Goal: Task Accomplishment & Management: Manage account settings

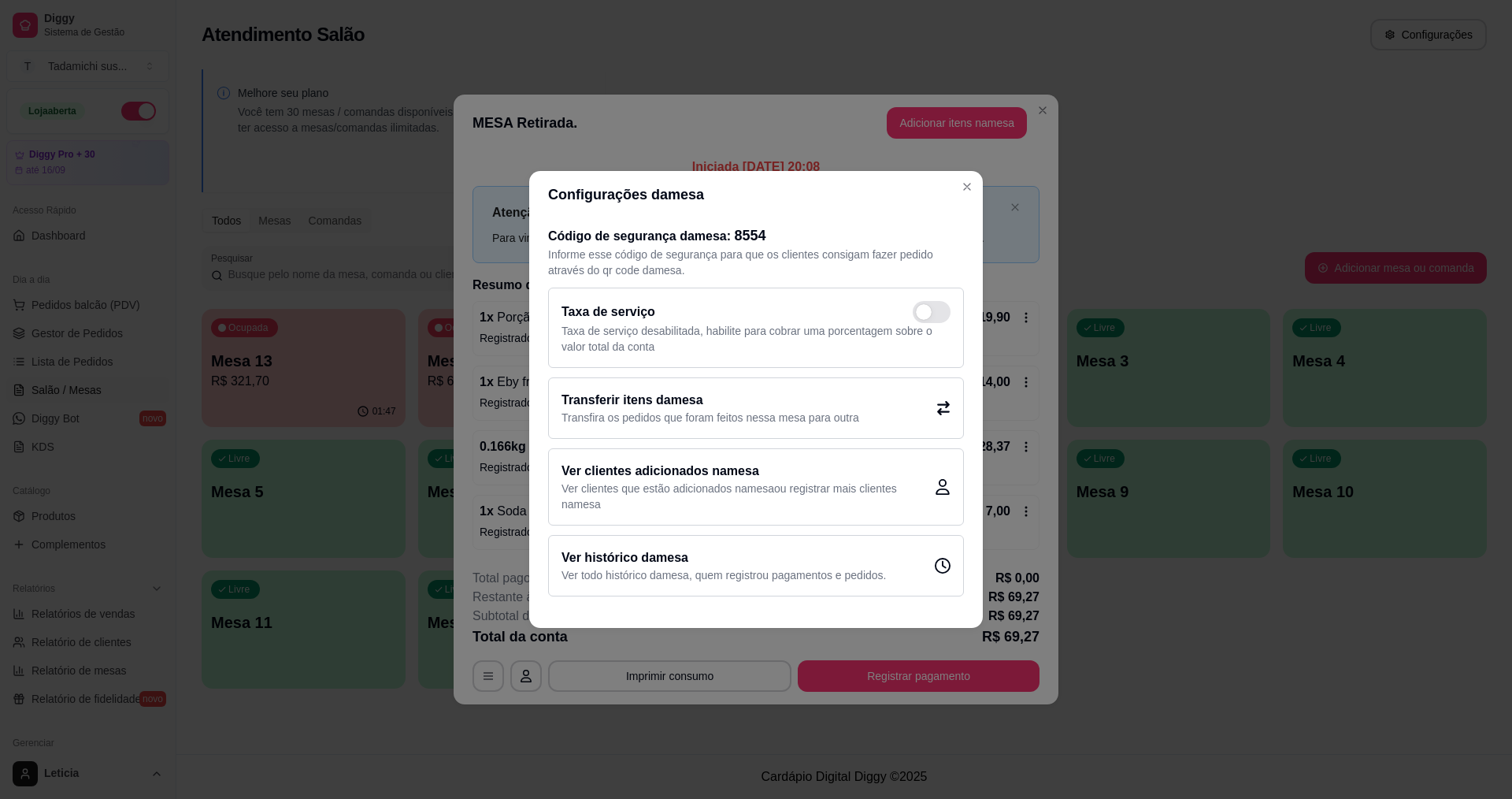
click at [972, 201] on header "Configurações da mesa" at bounding box center [756, 194] width 454 height 47
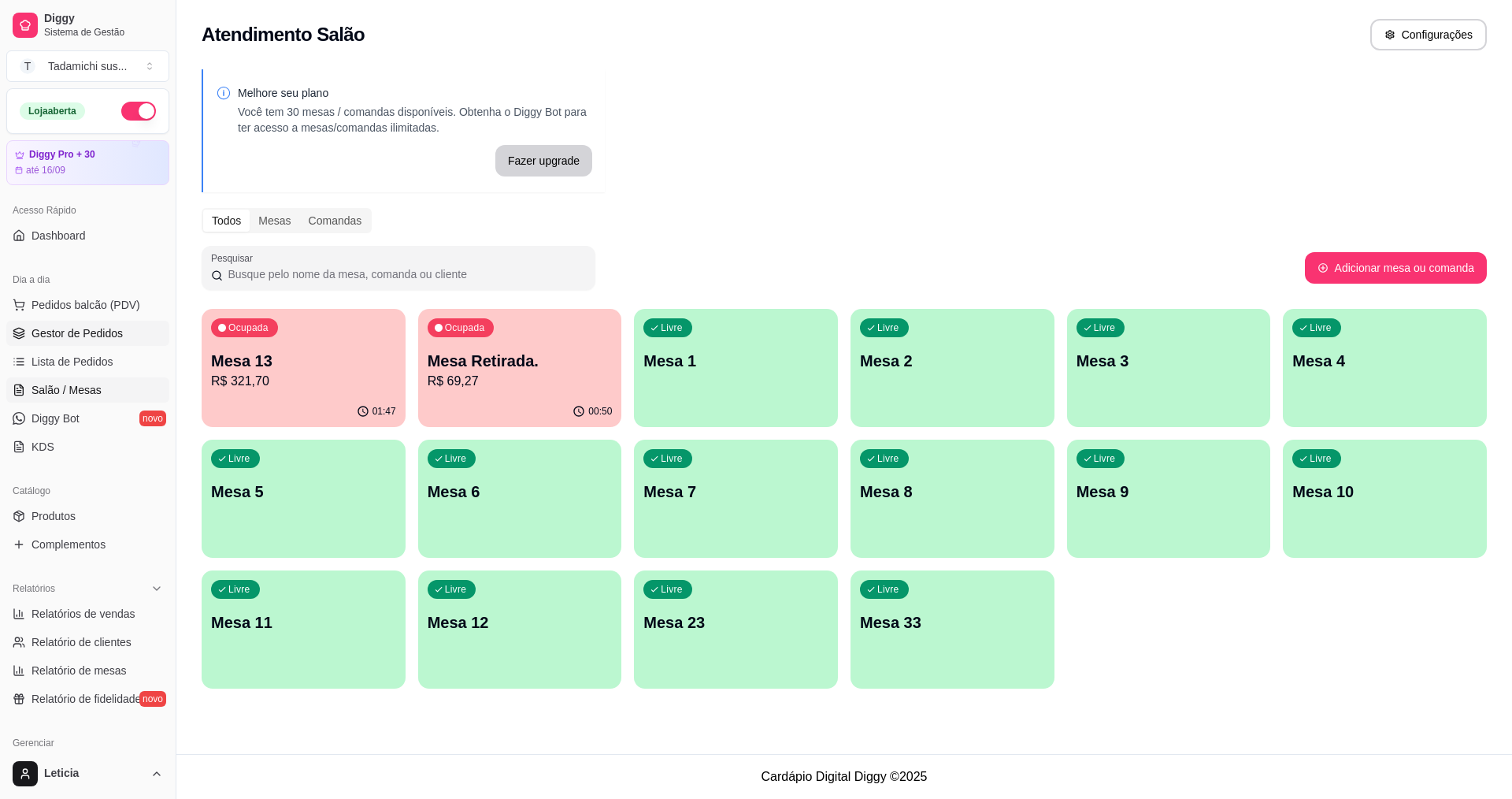
click at [93, 323] on link "Gestor de Pedidos" at bounding box center [88, 334] width 163 height 25
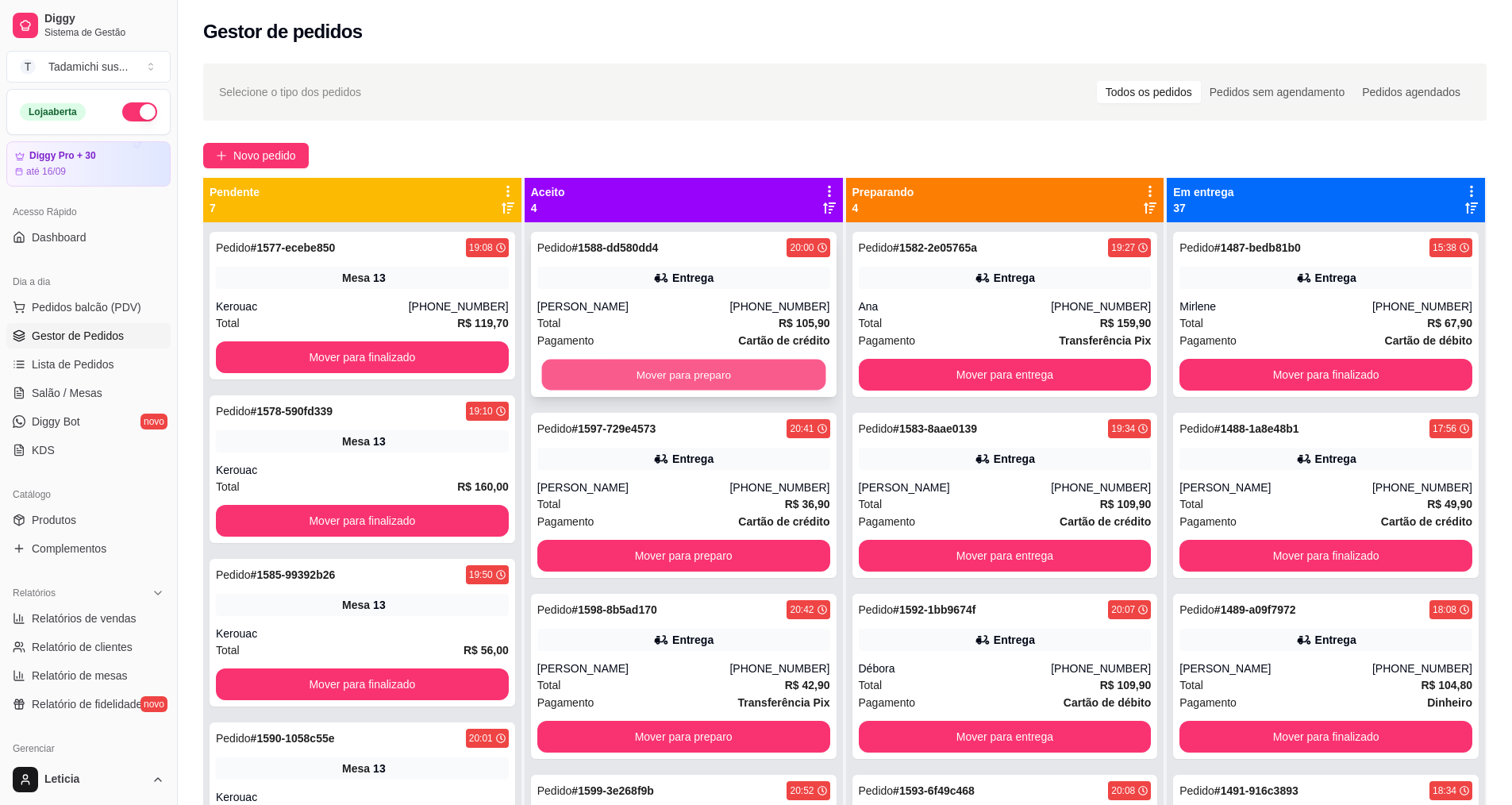
click at [709, 381] on button "Mover para preparo" at bounding box center [683, 375] width 284 height 31
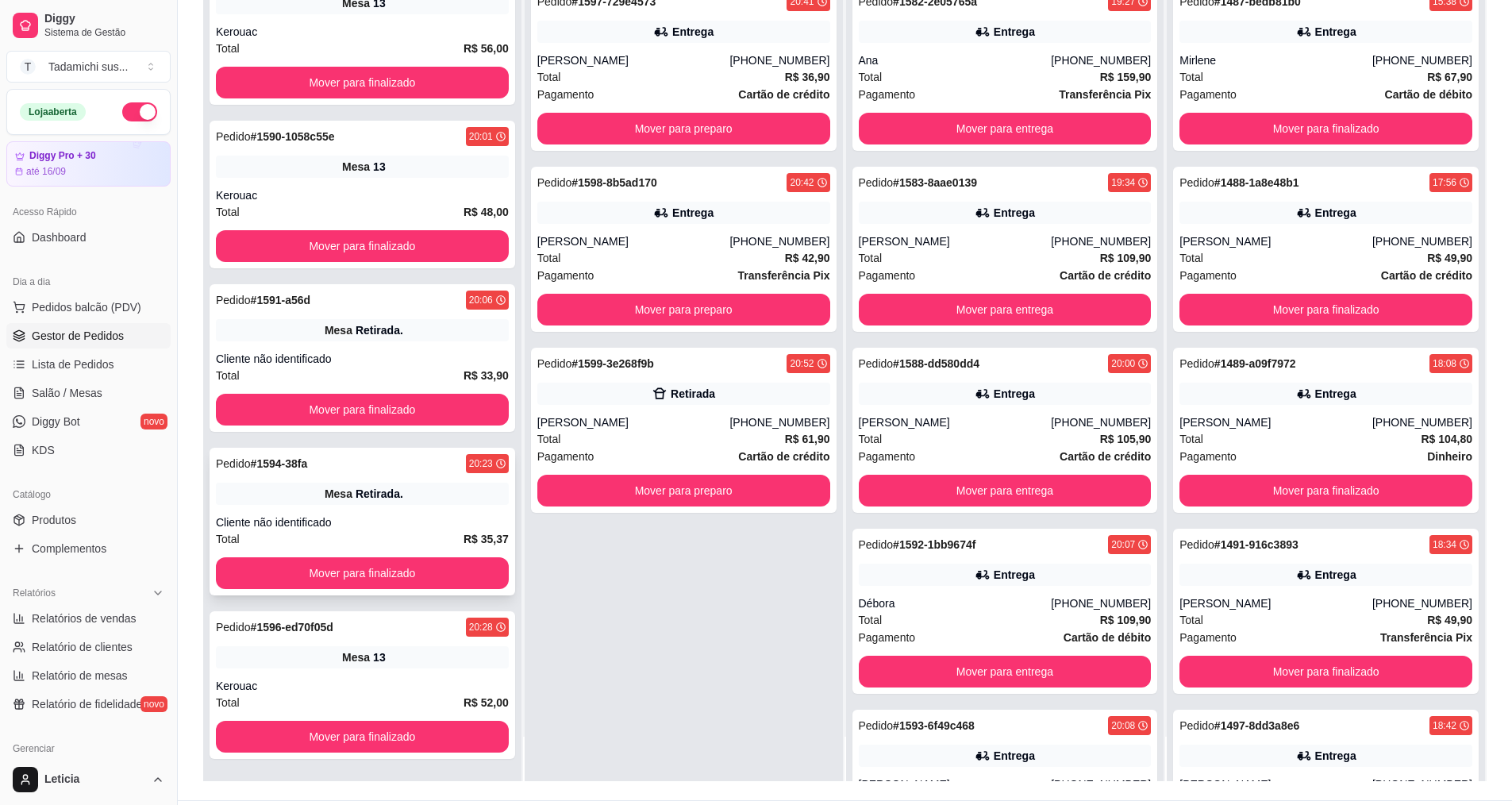
scroll to position [242, 0]
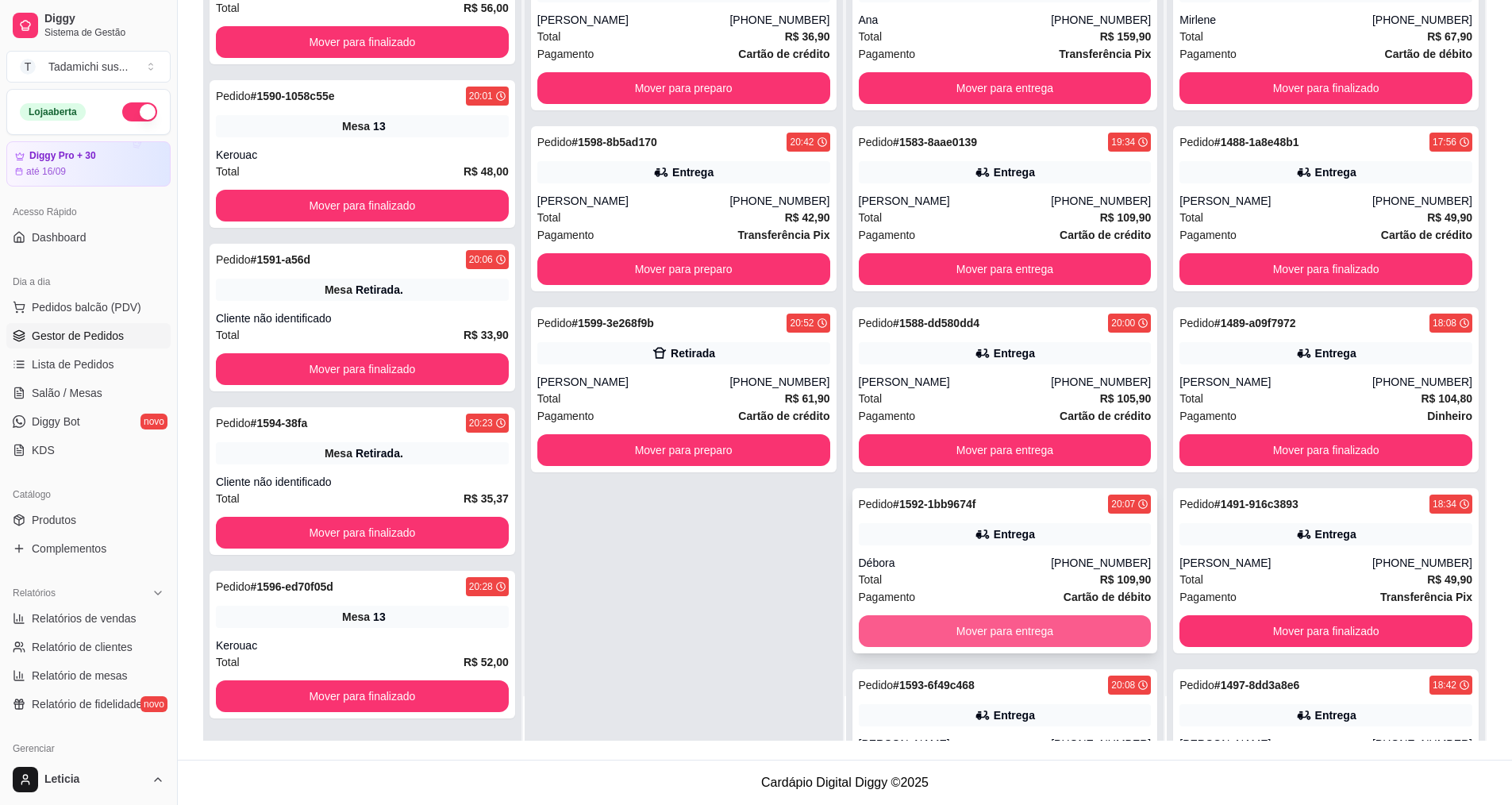
click at [982, 634] on button "Mover para entrega" at bounding box center [1005, 631] width 293 height 32
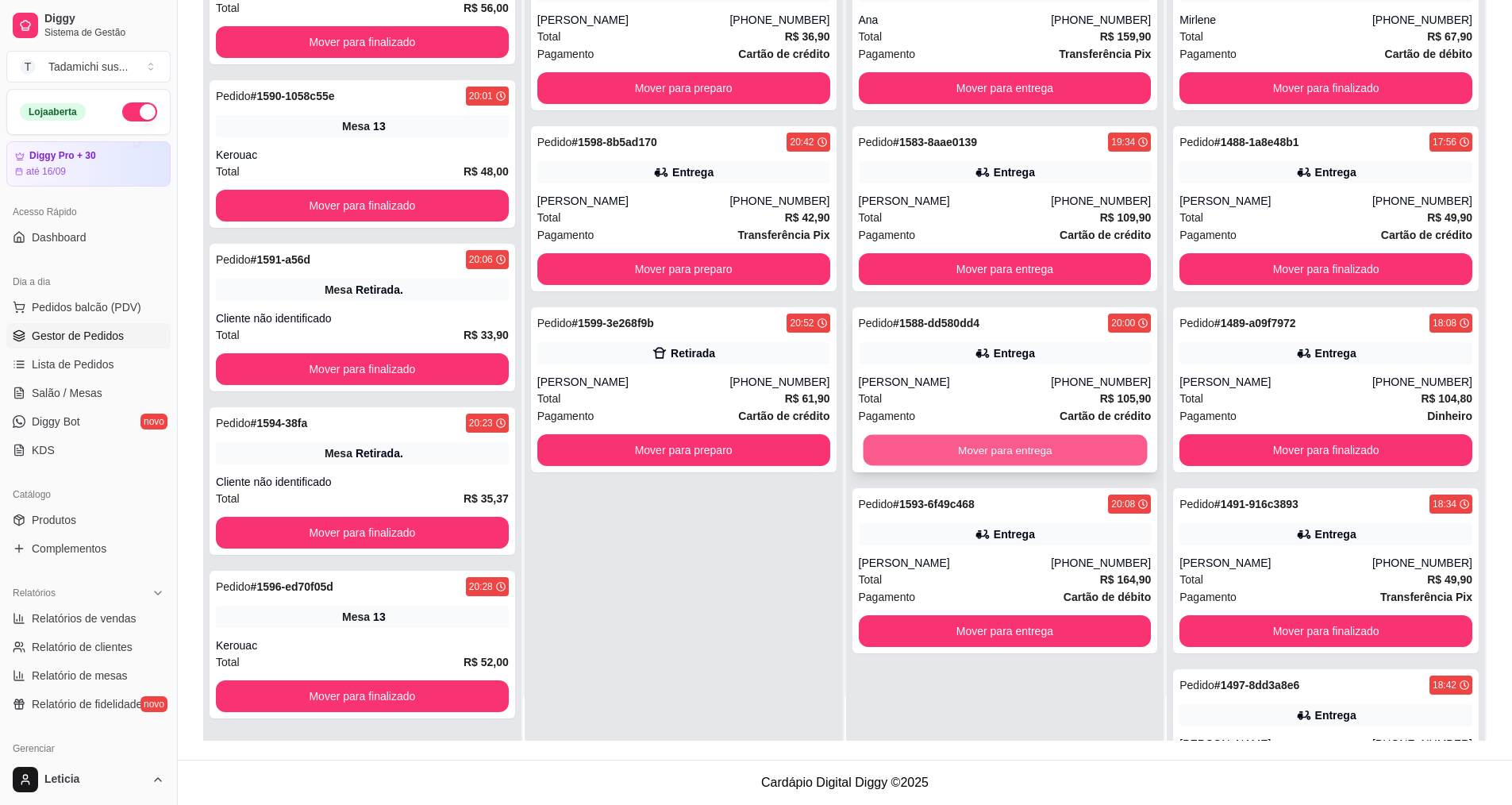
click at [992, 443] on button "Mover para entrega" at bounding box center [1005, 450] width 284 height 31
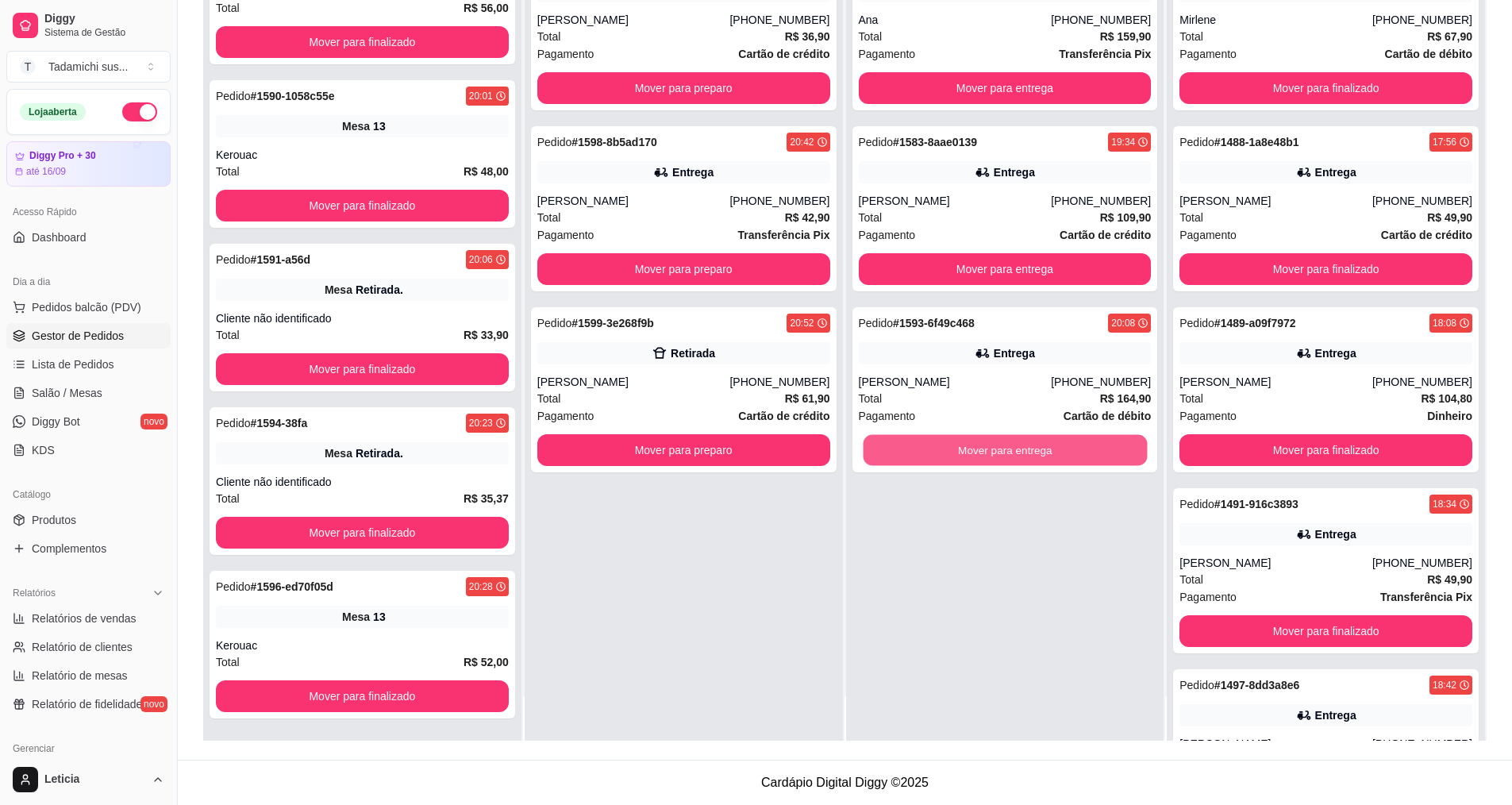
click at [988, 444] on button "Mover para entrega" at bounding box center [1005, 450] width 284 height 31
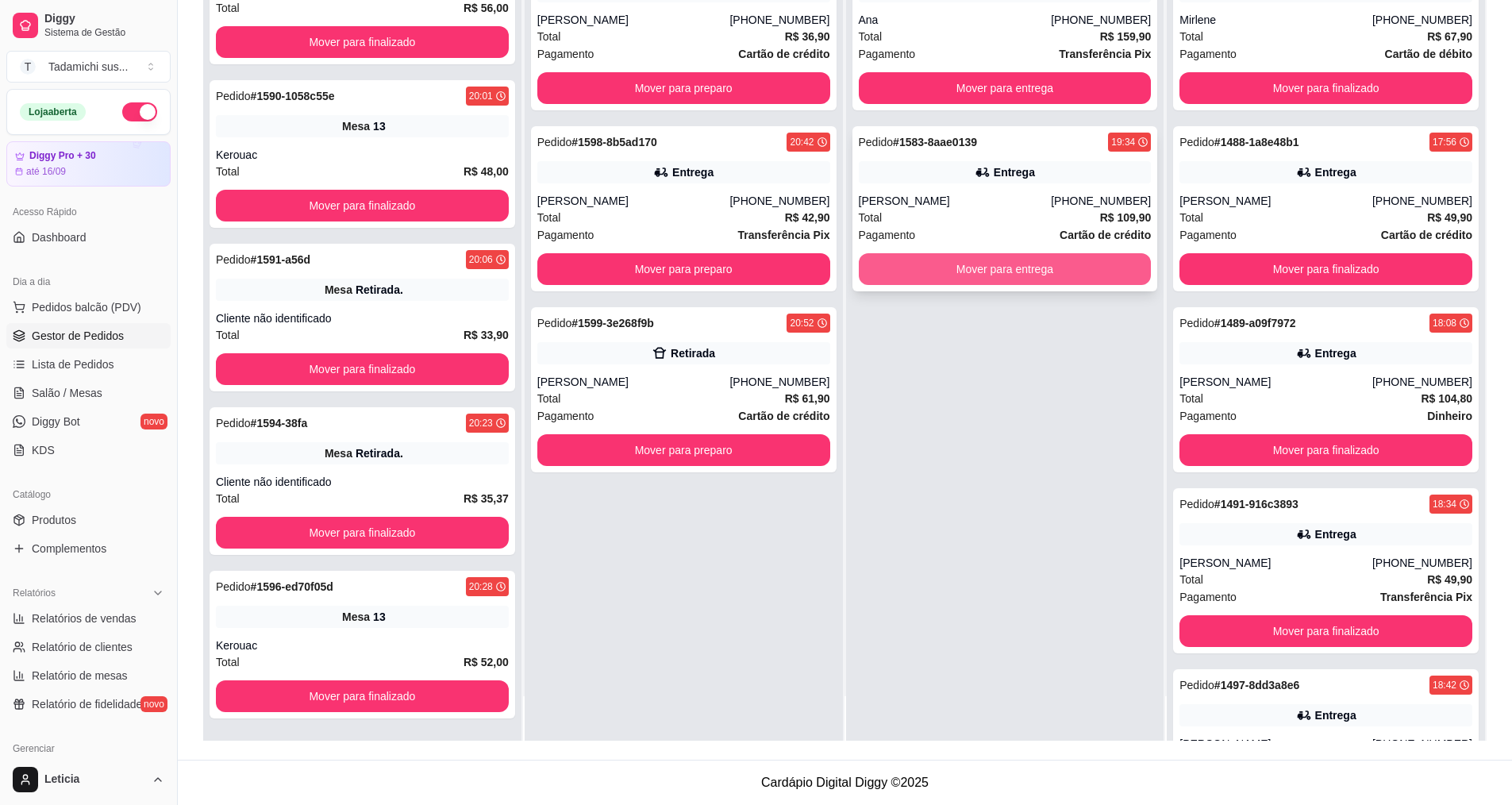
click at [1005, 277] on button "Mover para entrega" at bounding box center [1005, 269] width 293 height 32
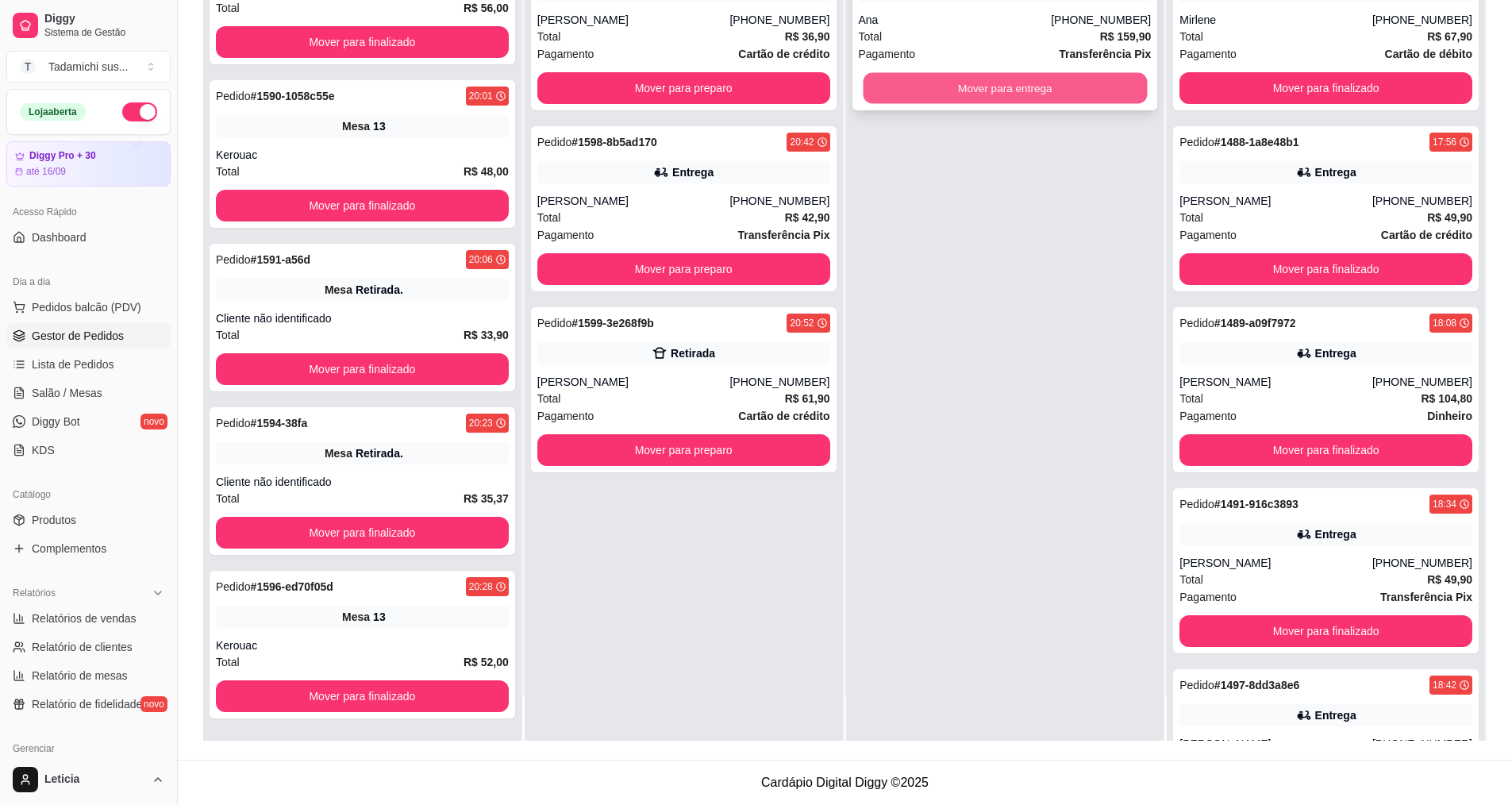
click at [1003, 91] on button "Mover para entrega" at bounding box center [1005, 88] width 284 height 31
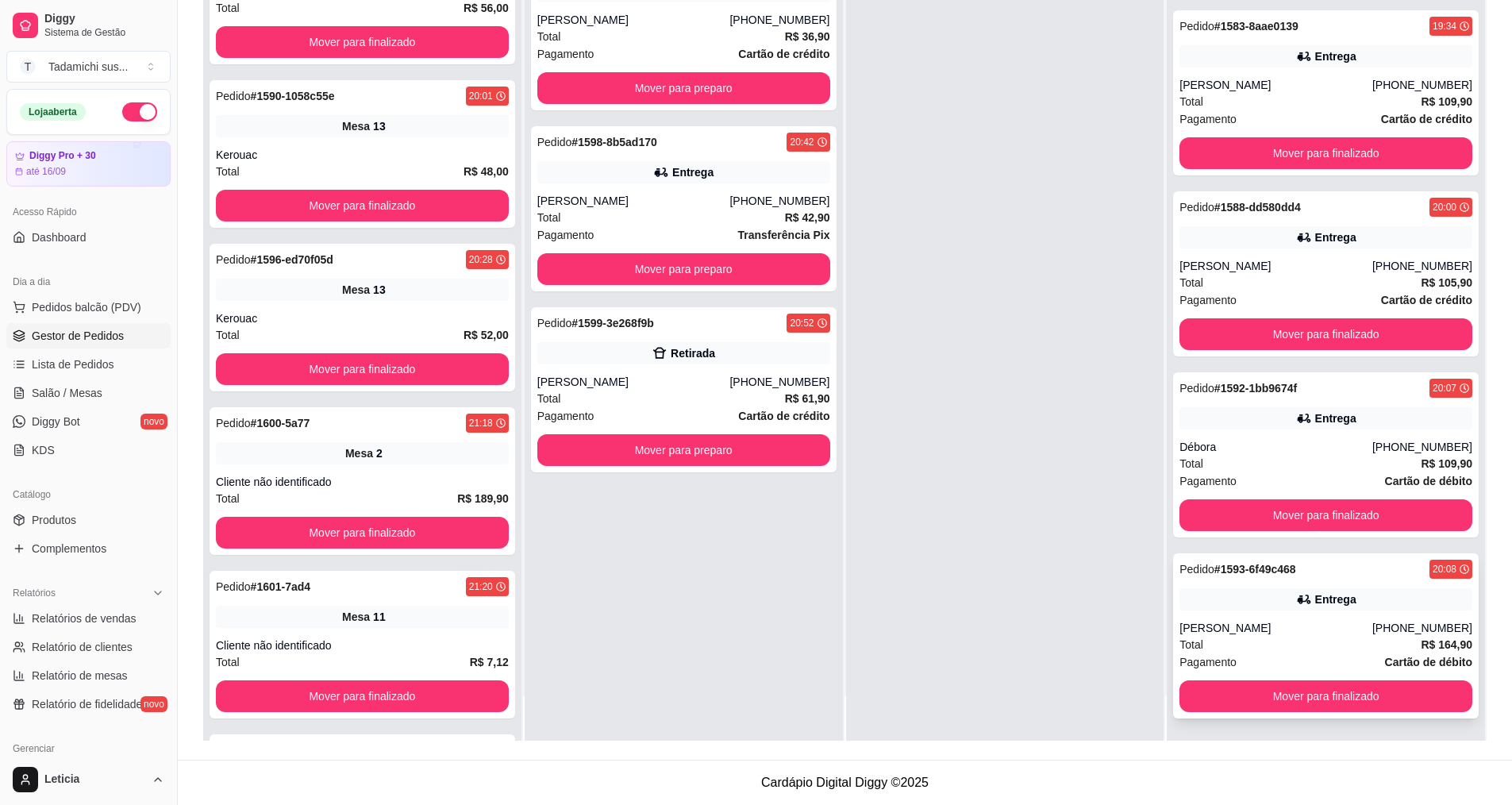
click at [1360, 621] on div "[PERSON_NAME]" at bounding box center [1276, 627] width 193 height 16
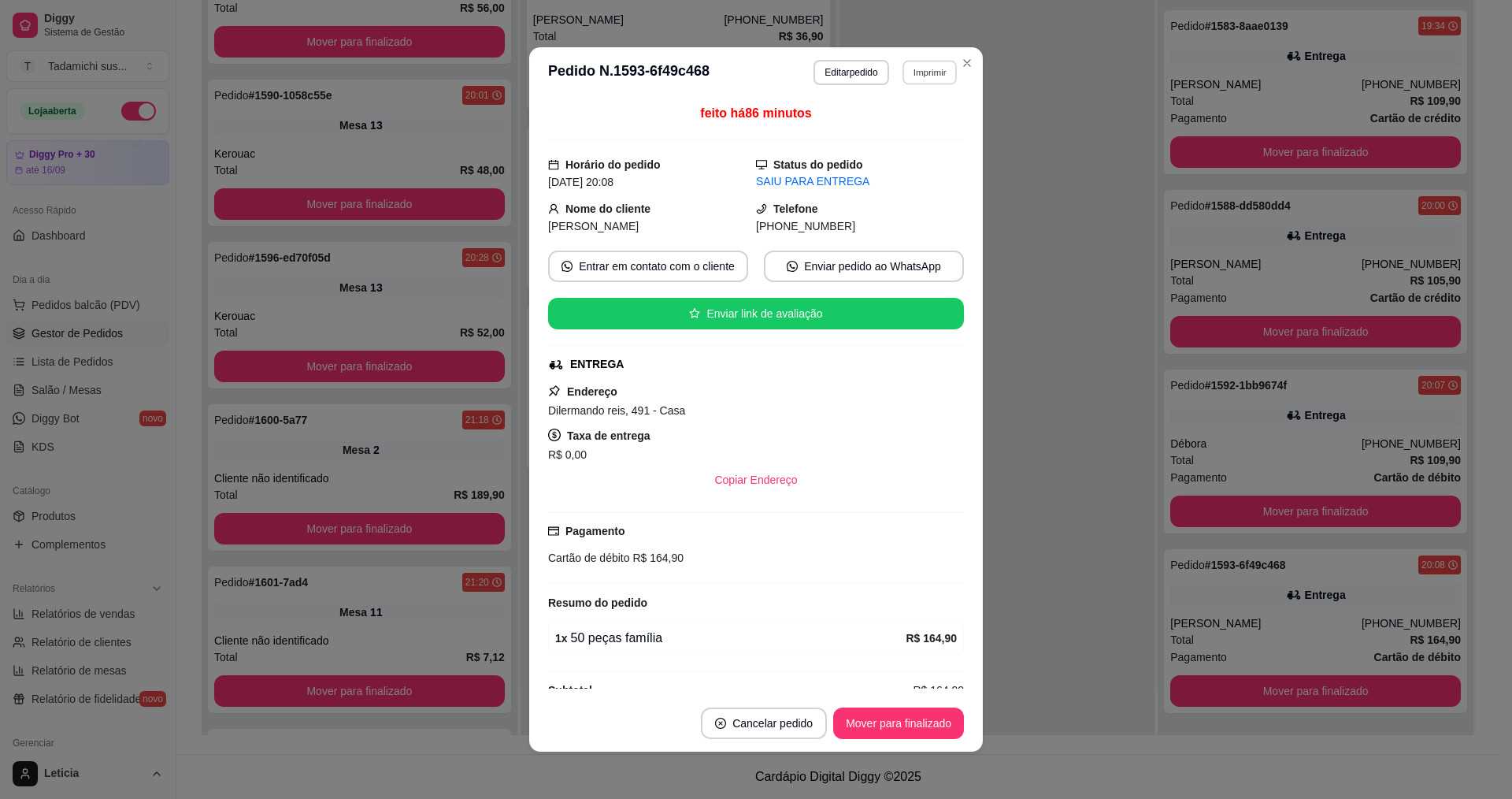
click at [921, 70] on button "Imprimir" at bounding box center [929, 71] width 55 height 24
click at [902, 136] on button "IMPRESSORA" at bounding box center [890, 127] width 118 height 24
click at [917, 72] on button "Imprimir" at bounding box center [929, 71] width 55 height 24
click at [961, 66] on icon "Close" at bounding box center [967, 63] width 13 height 13
